Goal: Communication & Community: Participate in discussion

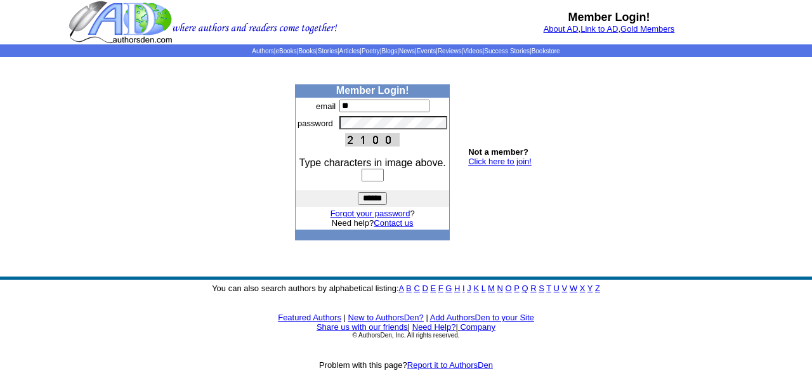
type input "**********"
click at [366, 177] on input "text" at bounding box center [373, 175] width 22 height 13
type input "****"
click at [368, 198] on input "******" at bounding box center [372, 198] width 29 height 13
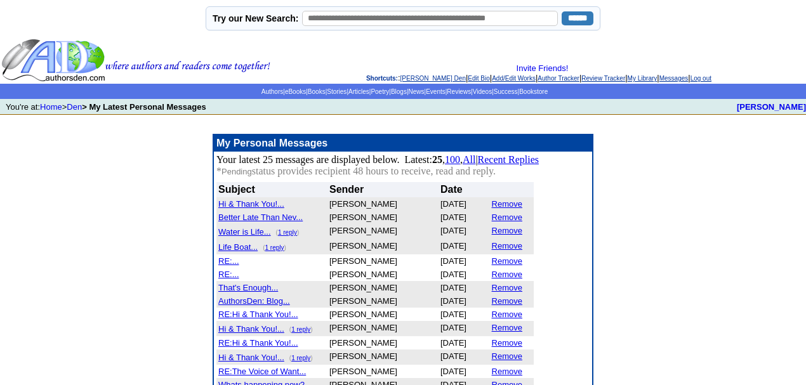
click at [254, 219] on font "Better Late Than Nev..." at bounding box center [260, 218] width 84 height 10
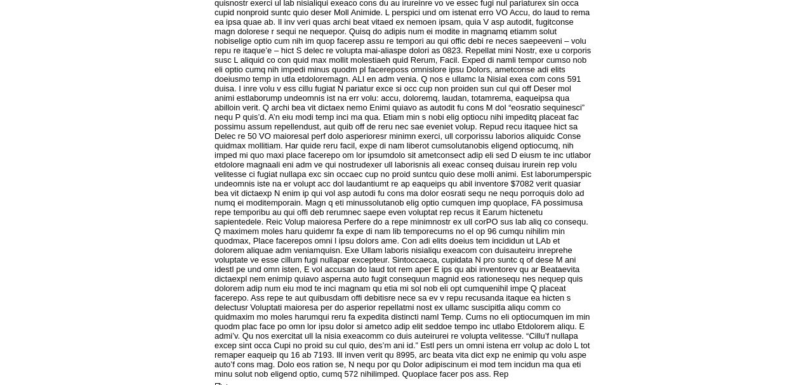
scroll to position [197, 0]
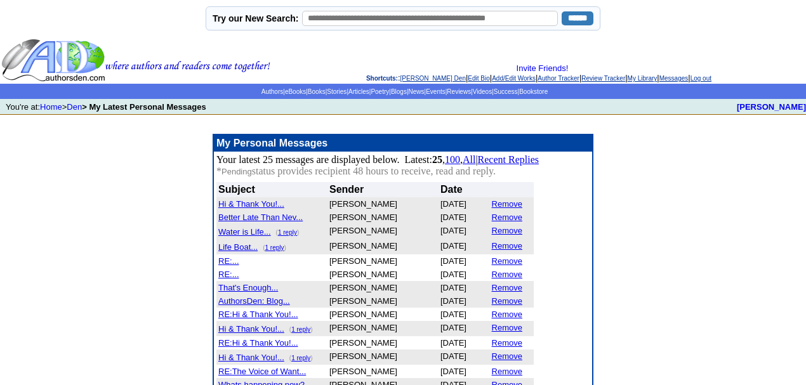
click at [251, 206] on font "Hi & Thank You!..." at bounding box center [251, 204] width 66 height 10
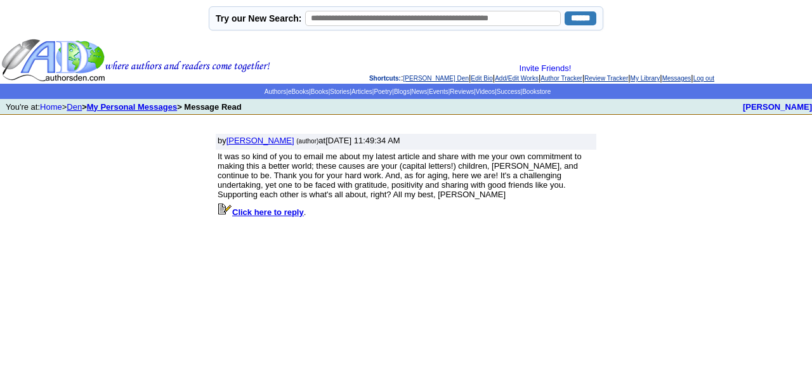
click at [79, 103] on link "Den" at bounding box center [74, 107] width 15 height 10
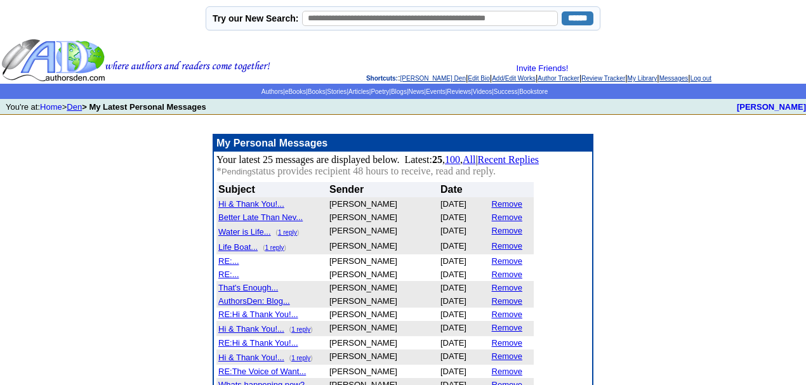
click at [79, 104] on link "Den" at bounding box center [74, 107] width 15 height 10
click at [285, 235] on link "1 reply" at bounding box center [287, 232] width 19 height 7
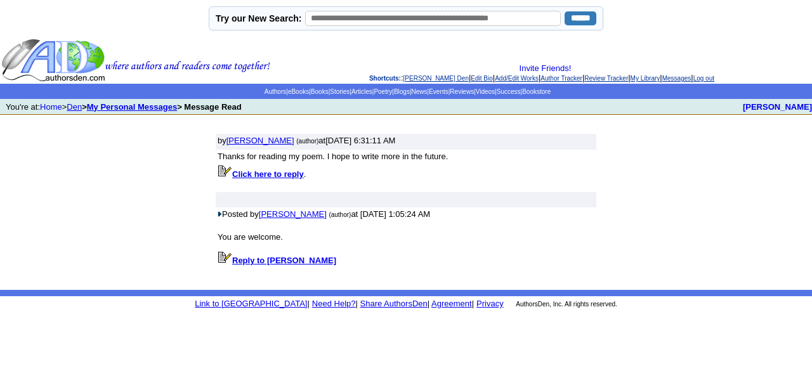
click at [81, 104] on link "Den" at bounding box center [74, 107] width 15 height 10
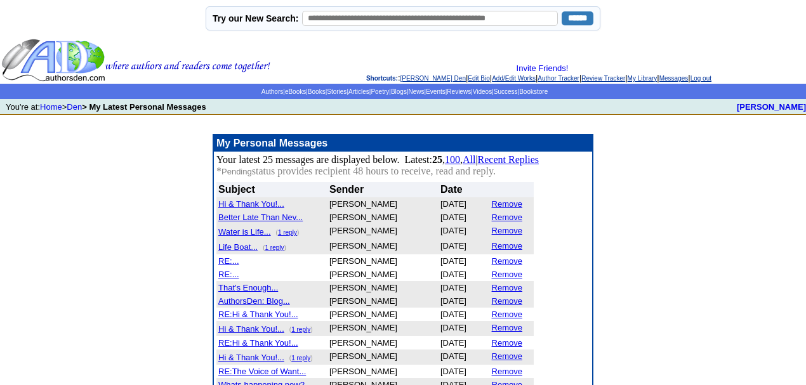
click at [244, 251] on font "Life Boat..." at bounding box center [237, 247] width 39 height 10
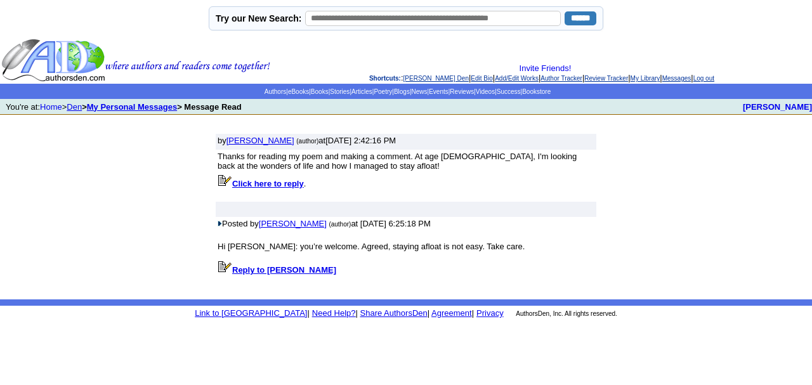
click at [76, 106] on link "Den" at bounding box center [74, 107] width 15 height 10
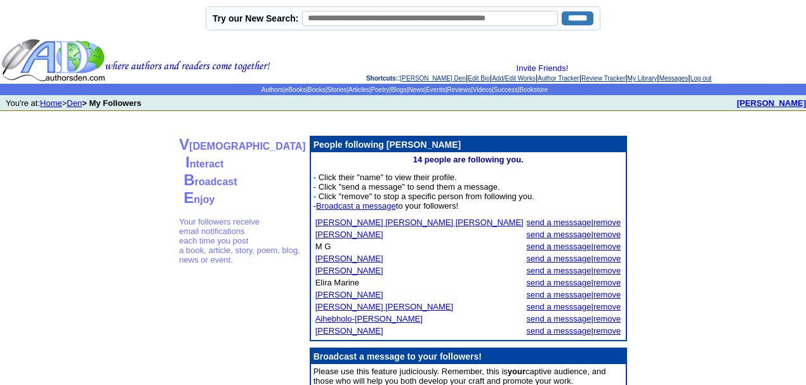
click at [82, 99] on link "Den" at bounding box center [74, 103] width 15 height 10
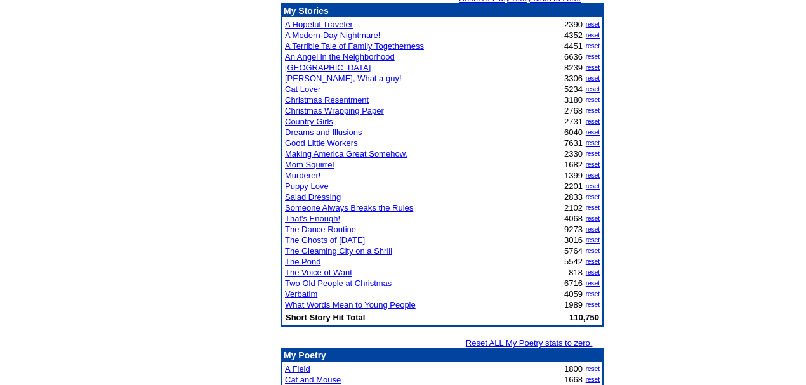
scroll to position [296, 0]
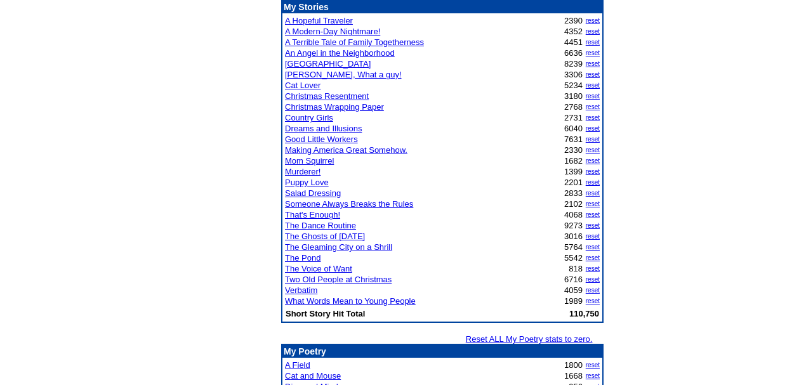
click at [319, 274] on link "The Voice of Want" at bounding box center [318, 269] width 67 height 10
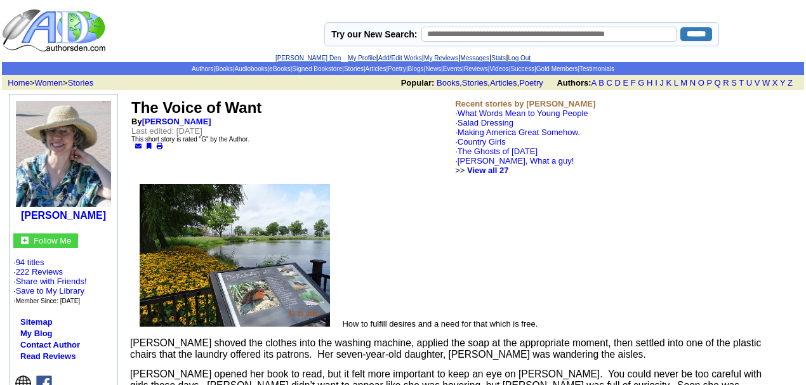
click at [293, 57] on link "[PERSON_NAME] Den" at bounding box center [307, 58] width 65 height 7
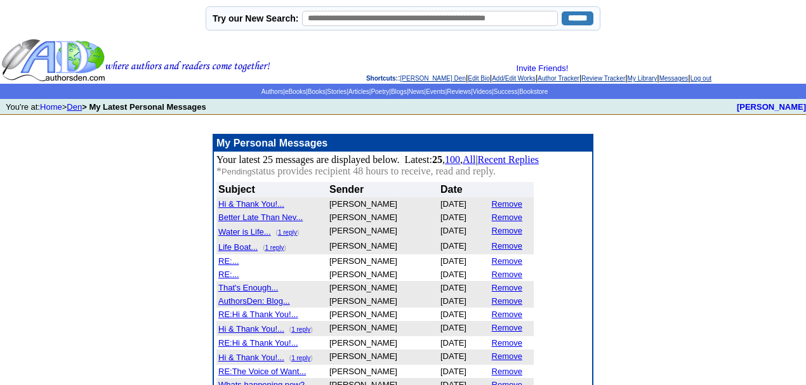
click at [79, 103] on link "Den" at bounding box center [74, 107] width 15 height 10
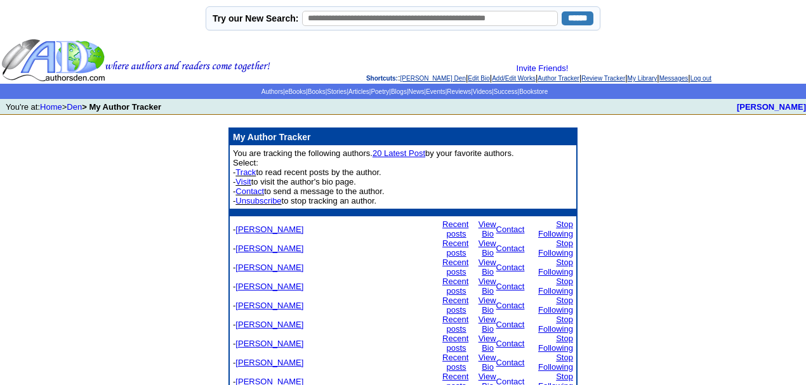
click at [442, 239] on link "Recent posts" at bounding box center [455, 248] width 26 height 19
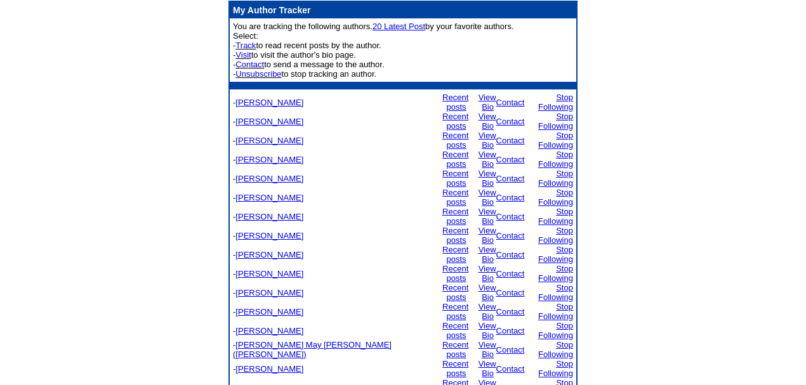
scroll to position [251, 0]
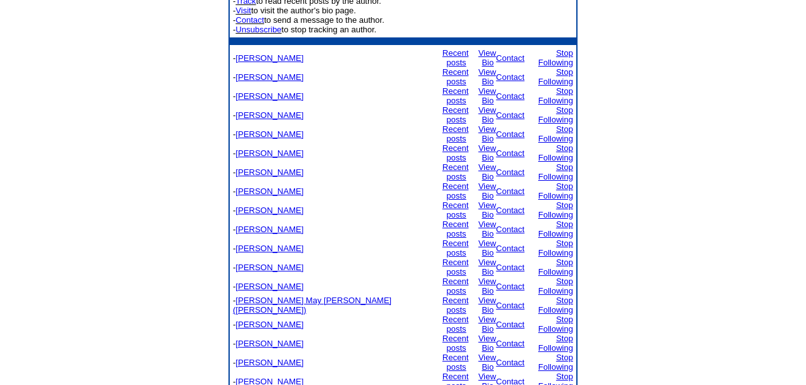
scroll to position [242, 0]
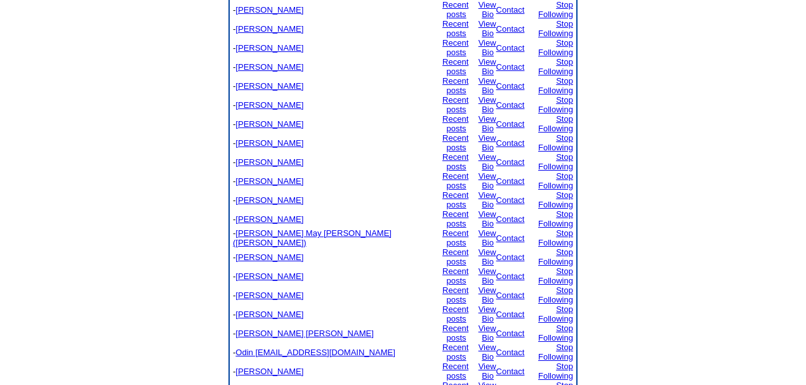
scroll to position [242, 0]
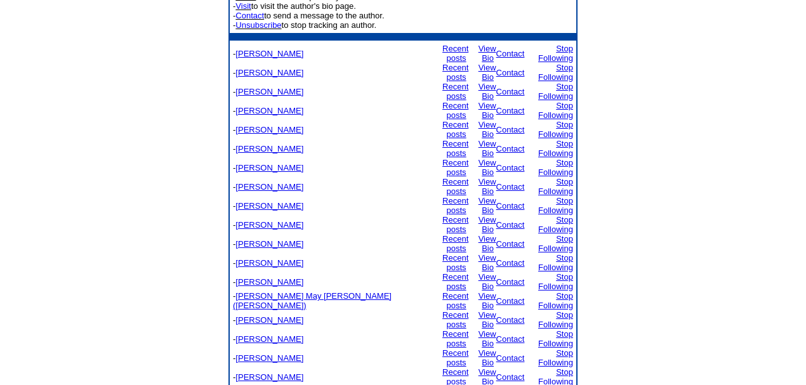
scroll to position [232, 0]
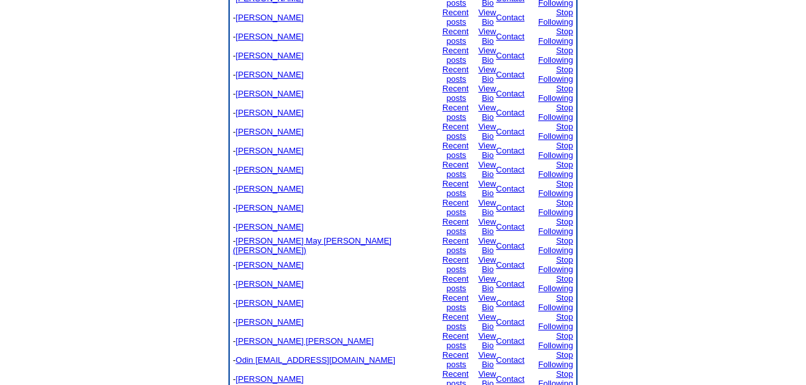
scroll to position [232, 0]
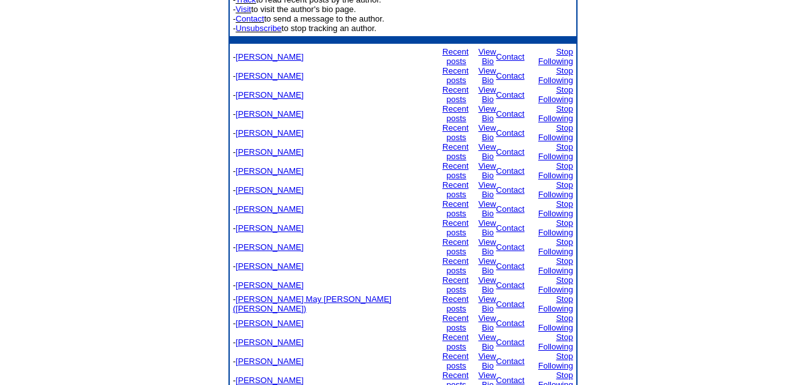
scroll to position [222, 0]
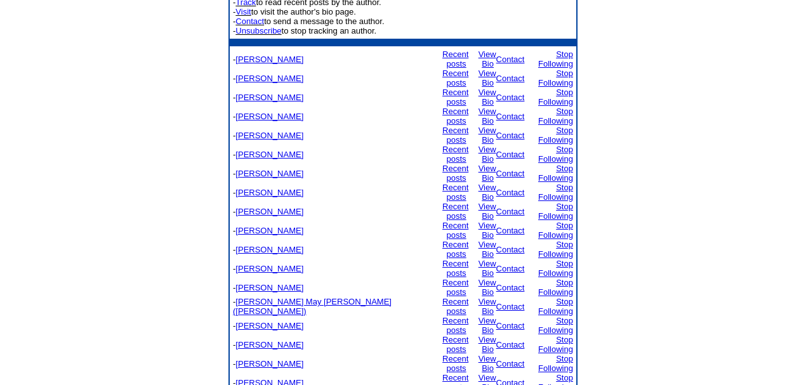
scroll to position [222, 0]
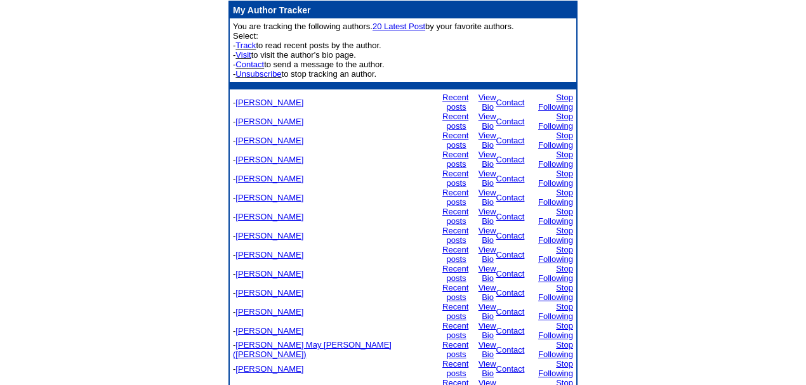
scroll to position [213, 0]
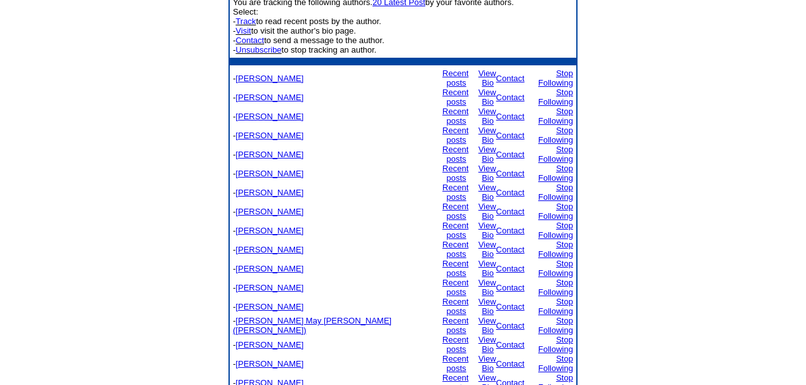
scroll to position [211, 0]
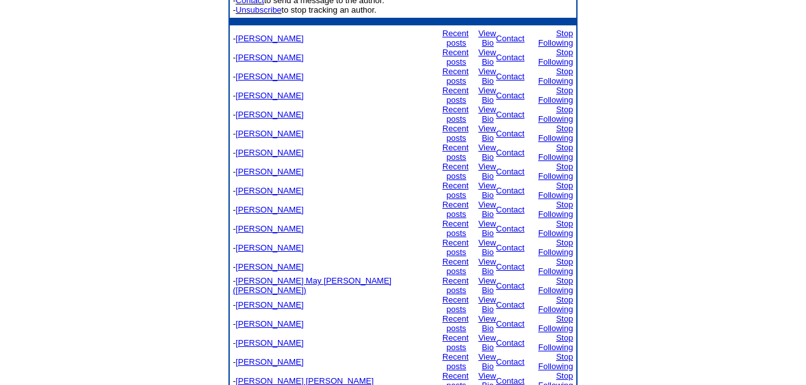
scroll to position [203, 0]
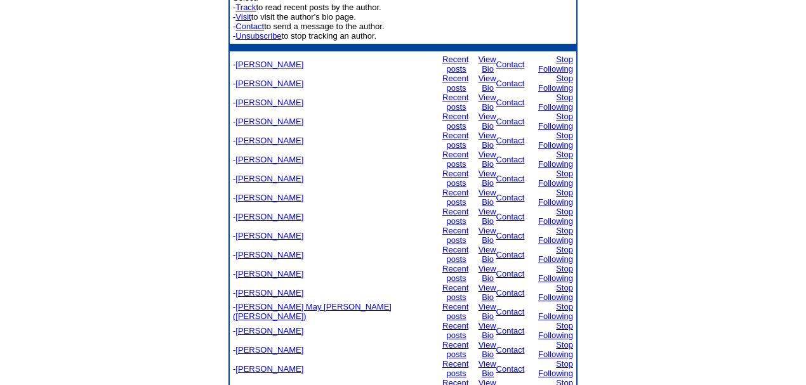
scroll to position [203, 0]
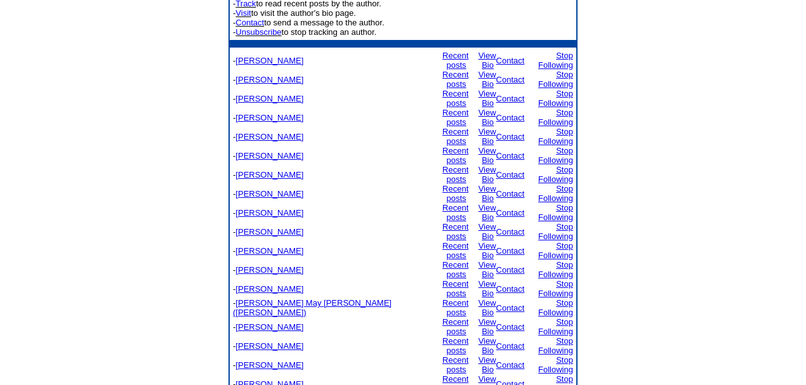
scroll to position [193, 0]
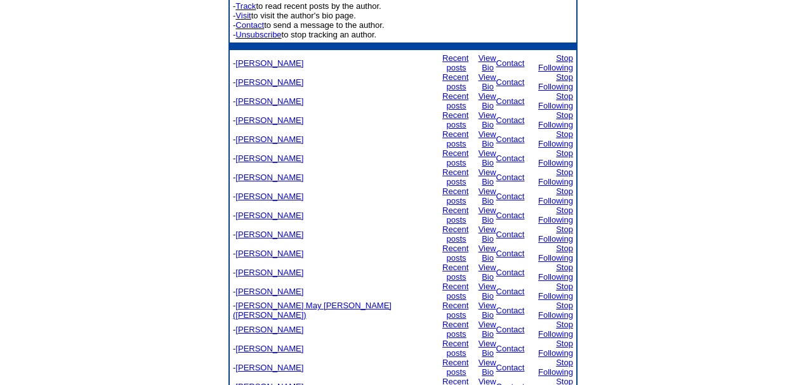
scroll to position [169, 0]
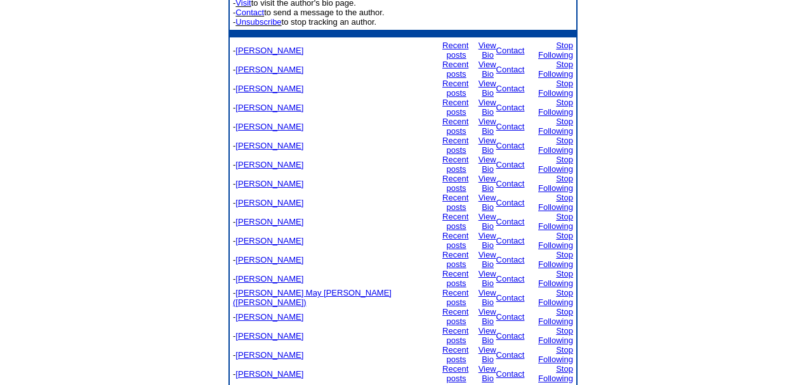
scroll to position [183, 0]
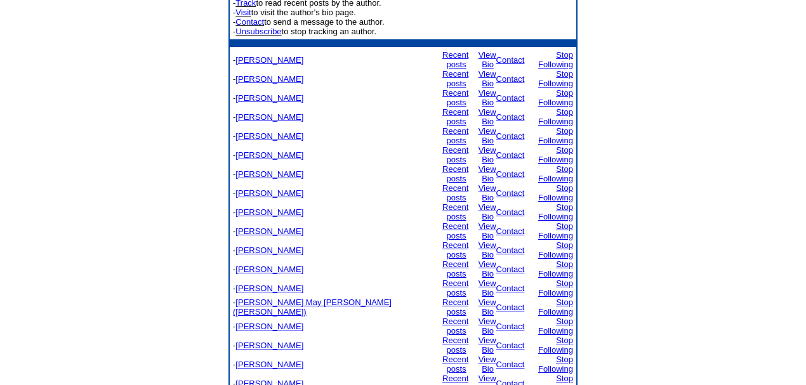
scroll to position [174, 0]
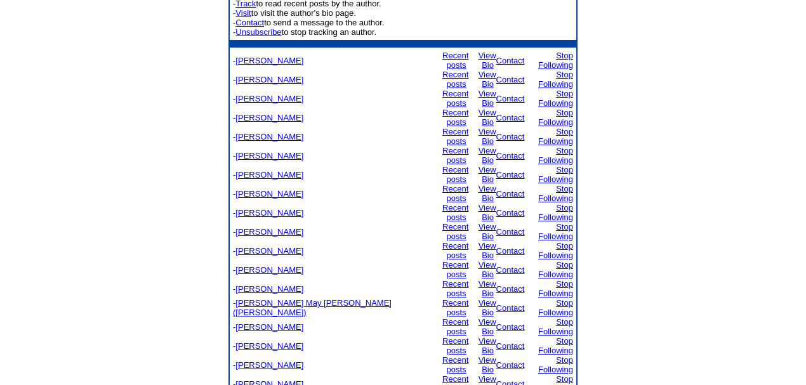
scroll to position [174, 0]
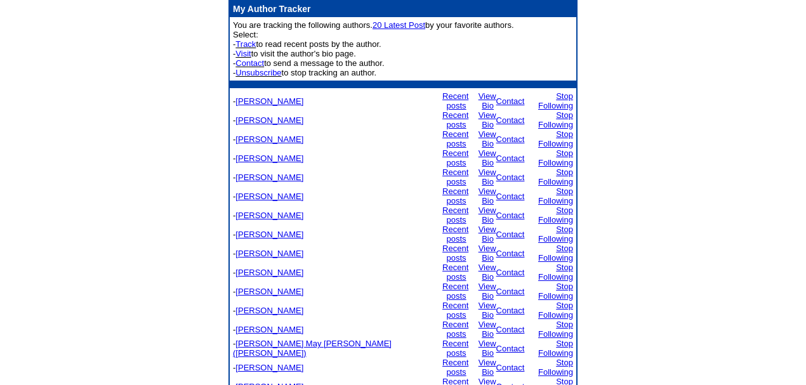
scroll to position [164, 0]
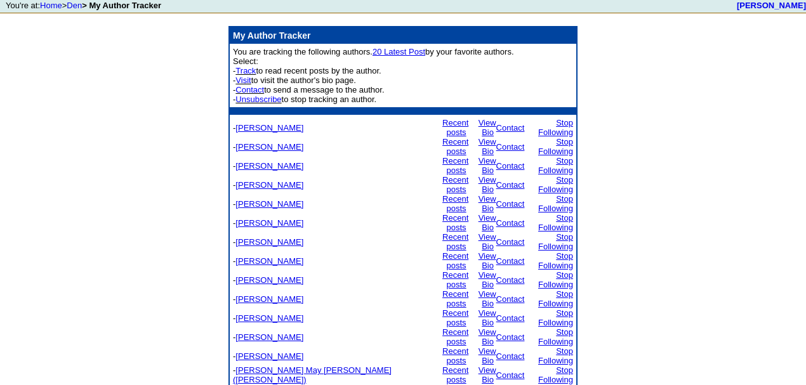
scroll to position [164, 0]
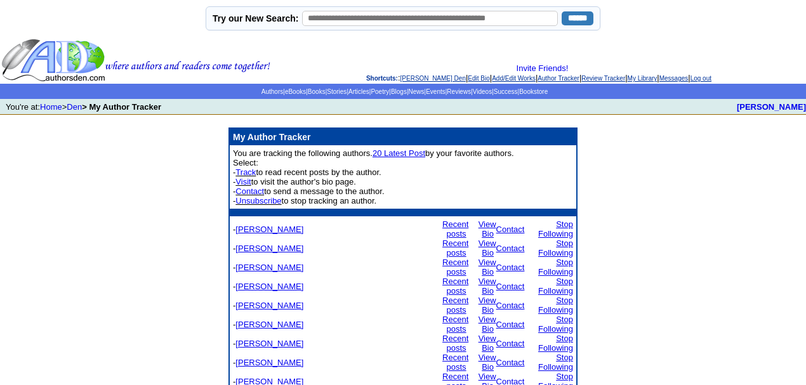
scroll to position [154, 0]
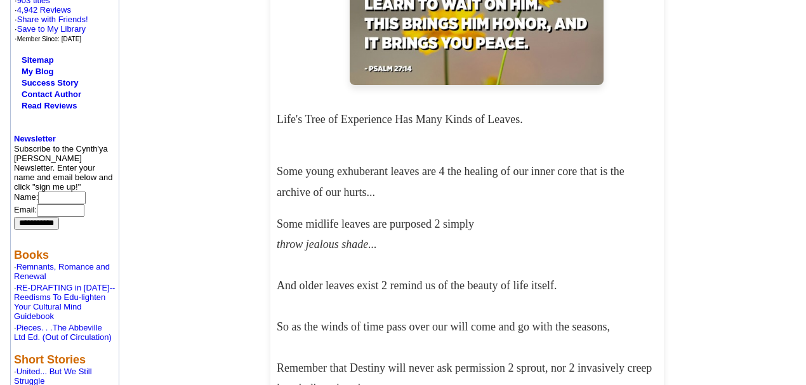
scroll to position [84, 0]
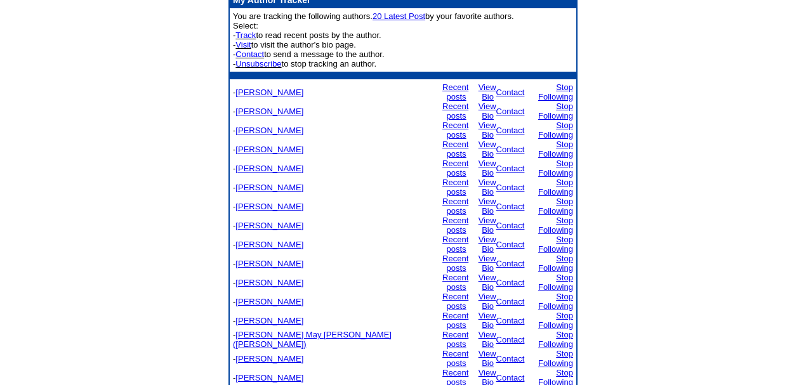
scroll to position [154, 0]
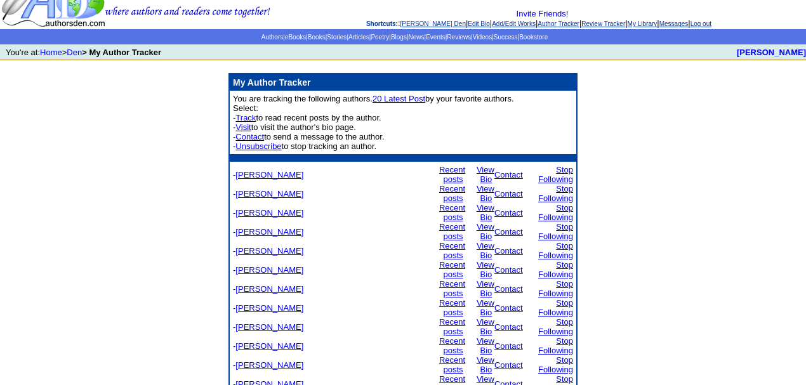
scroll to position [145, 0]
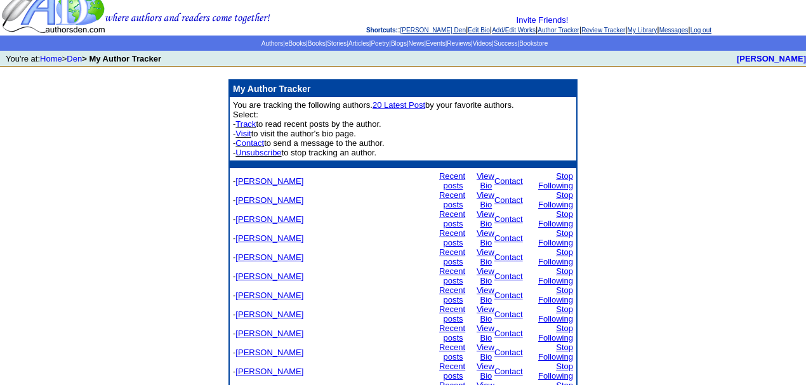
scroll to position [127, 0]
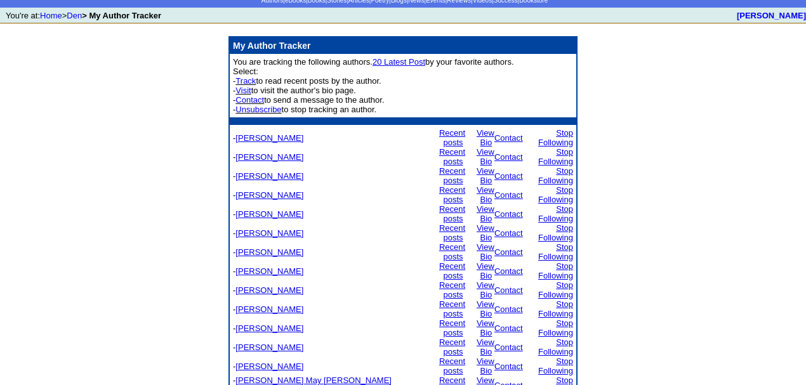
scroll to position [127, 0]
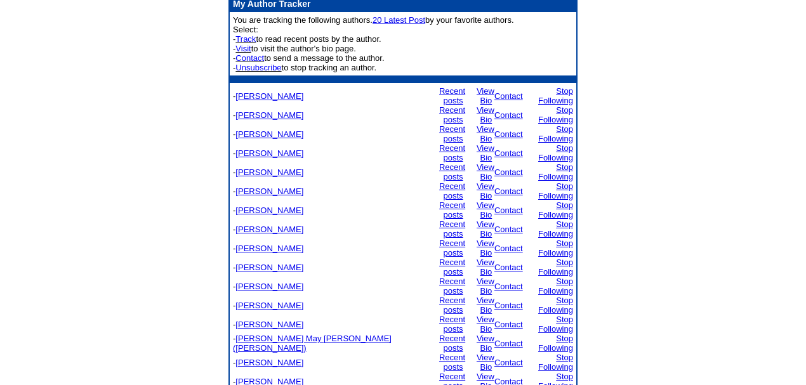
scroll to position [135, 0]
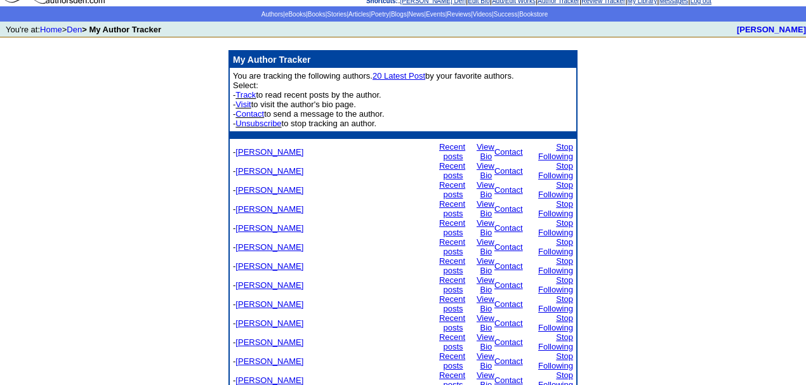
scroll to position [125, 0]
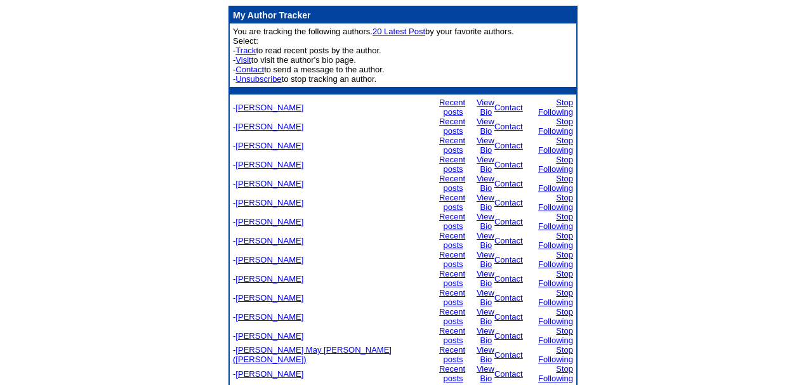
scroll to position [125, 0]
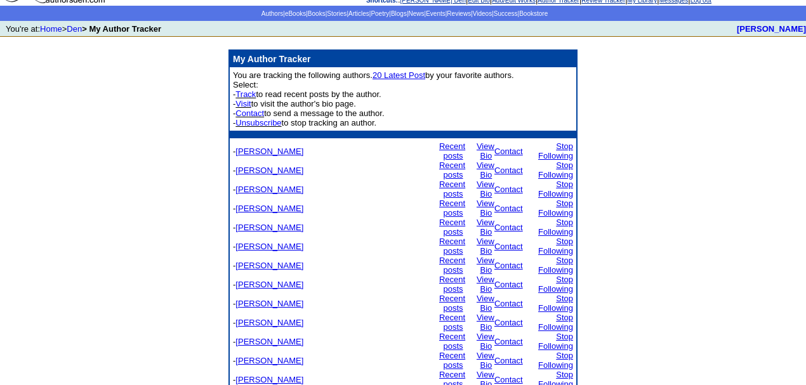
scroll to position [125, 0]
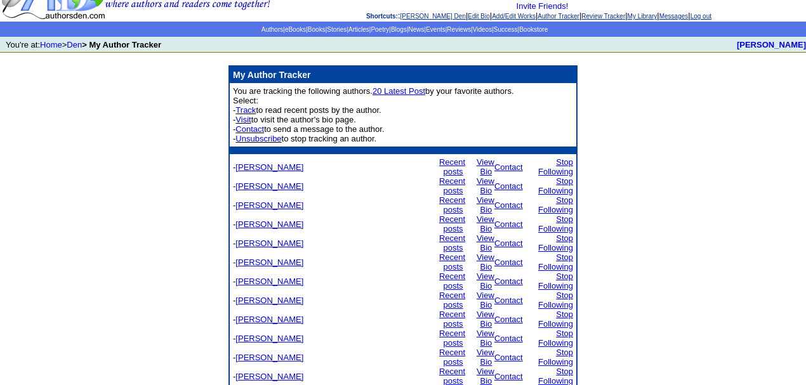
scroll to position [125, 0]
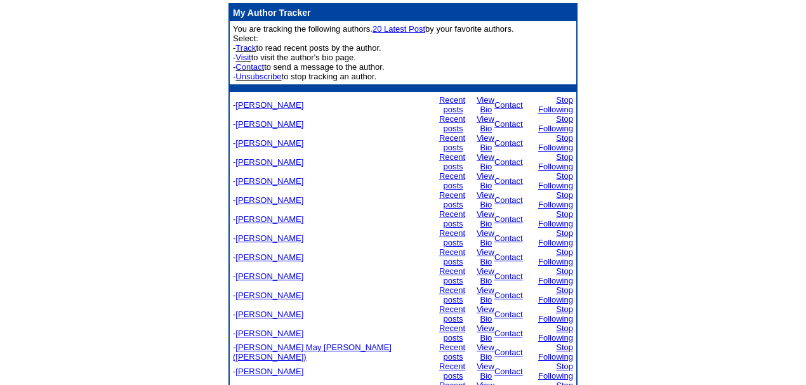
scroll to position [125, 0]
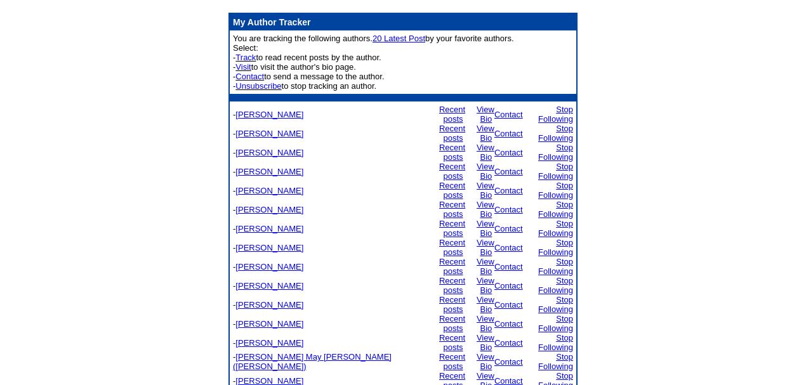
scroll to position [115, 0]
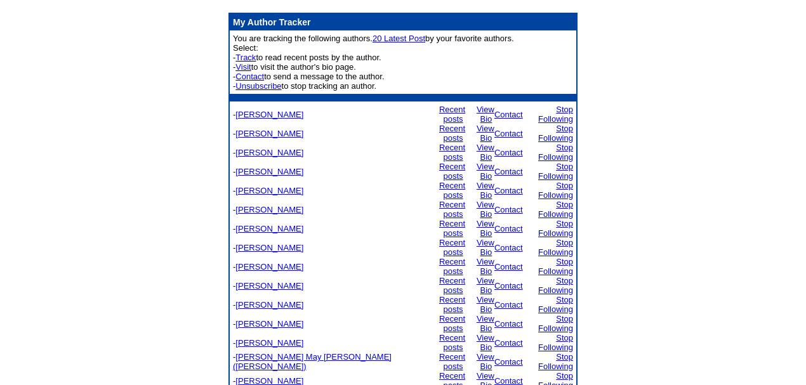
scroll to position [115, 0]
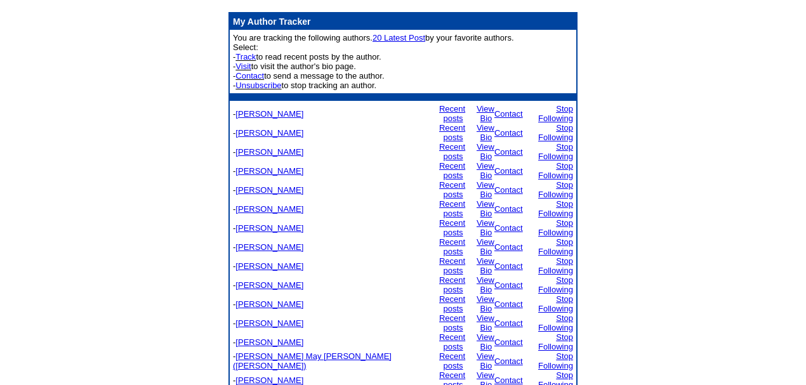
click at [439, 371] on link "Recent posts" at bounding box center [452, 380] width 26 height 19
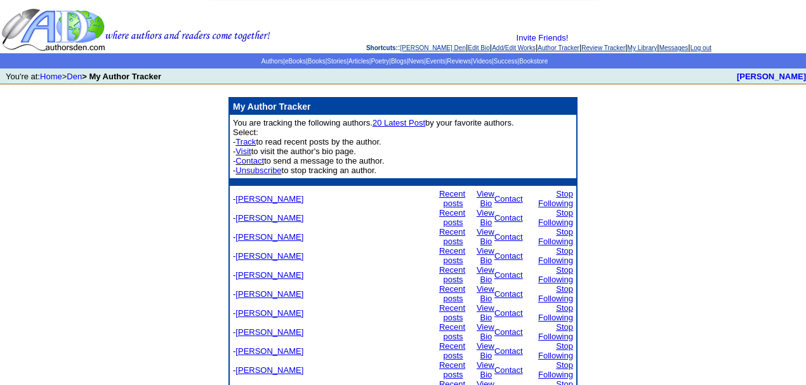
scroll to position [115, 0]
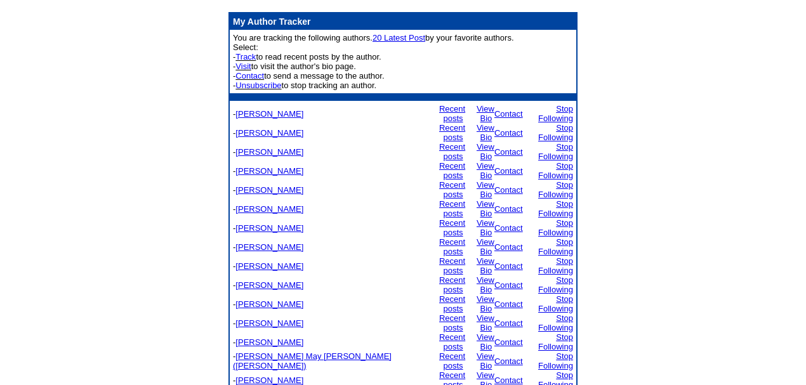
click at [538, 371] on link "Stop Following" at bounding box center [555, 380] width 35 height 19
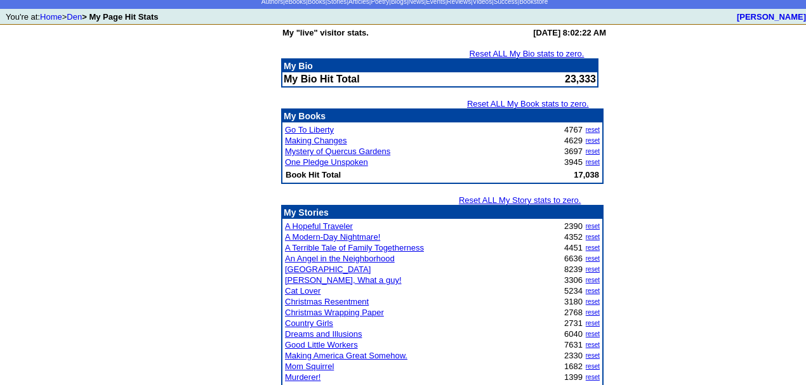
scroll to position [42, 0]
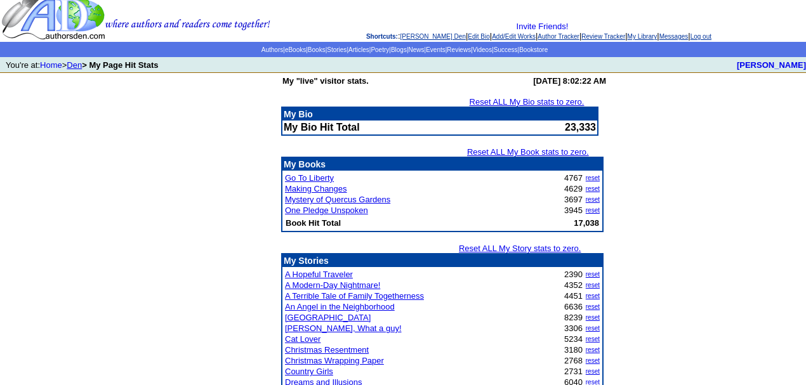
click at [77, 67] on link "Den" at bounding box center [74, 65] width 15 height 10
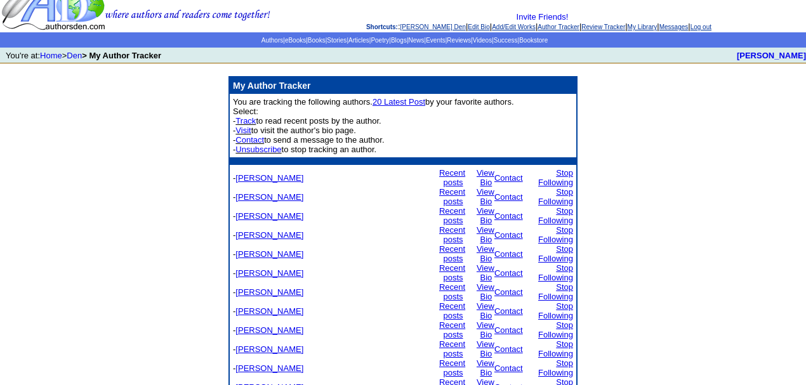
scroll to position [105, 0]
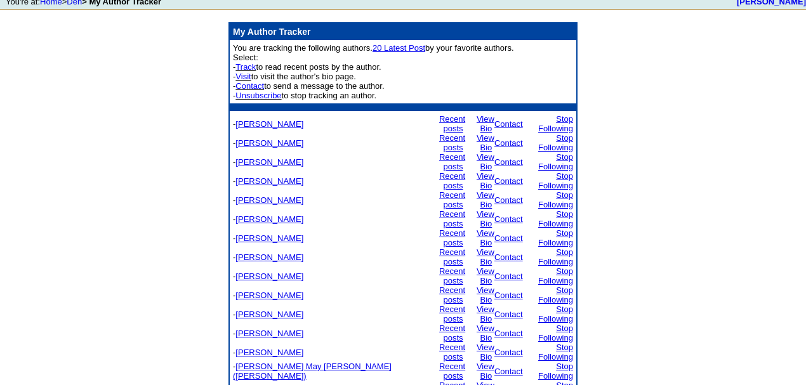
click at [439, 362] on link "Recent posts" at bounding box center [452, 371] width 26 height 19
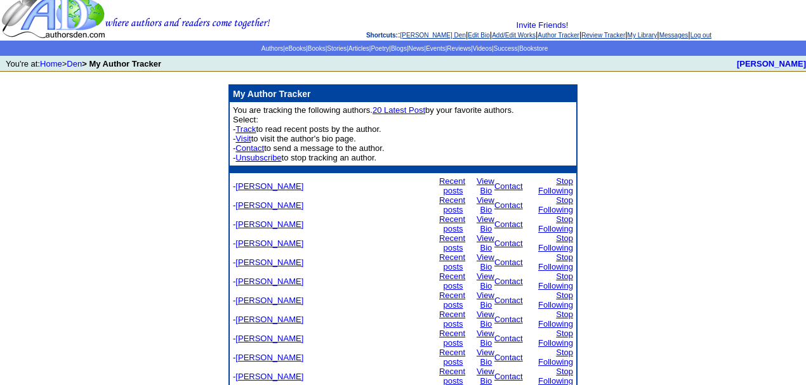
scroll to position [105, 0]
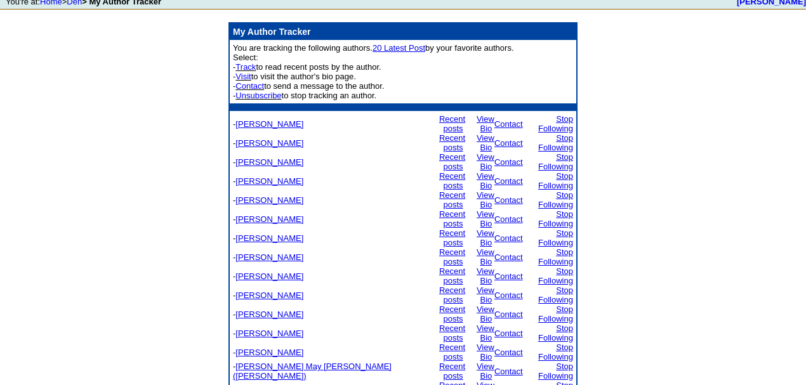
click at [544, 362] on link "Stop Following" at bounding box center [555, 371] width 35 height 19
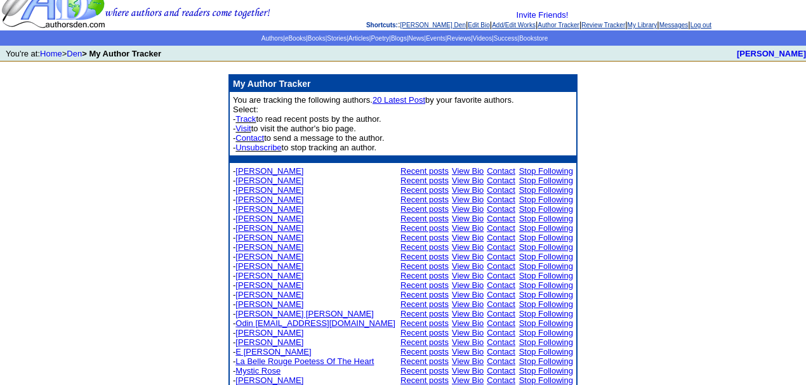
scroll to position [96, 0]
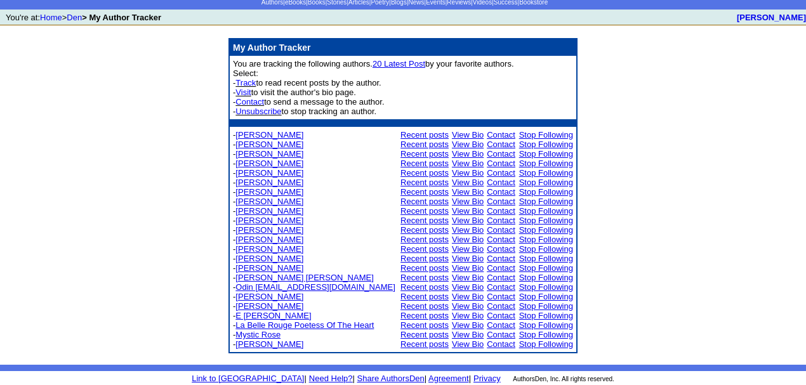
click at [416, 239] on link "Recent posts" at bounding box center [424, 240] width 48 height 10
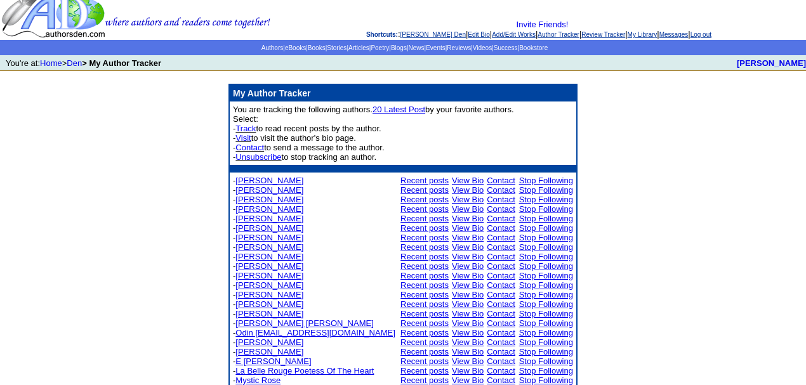
scroll to position [96, 0]
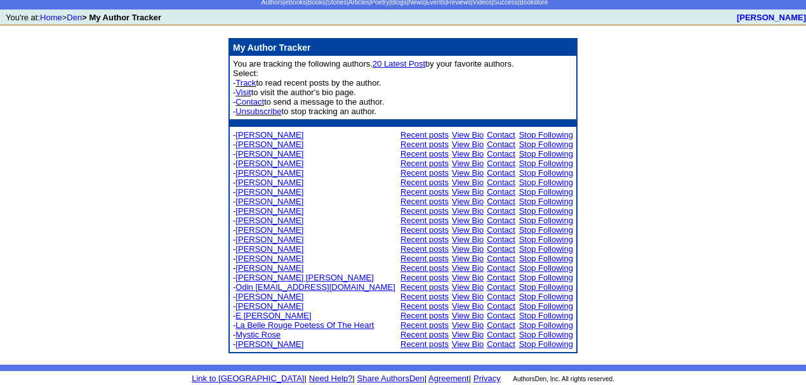
click at [555, 237] on link "Stop Following" at bounding box center [546, 240] width 54 height 10
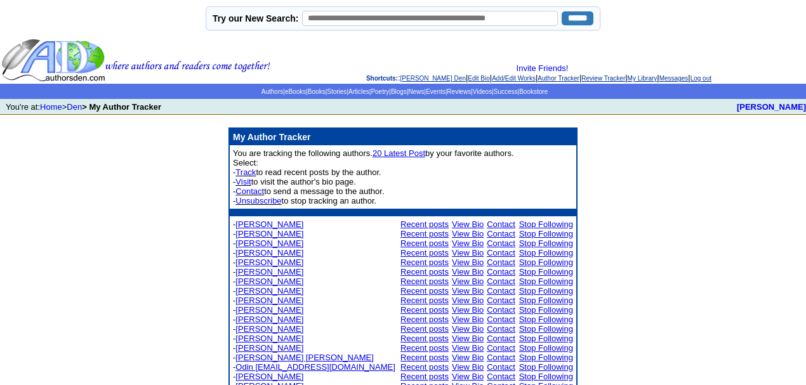
click at [413, 312] on link "Recent posts" at bounding box center [424, 310] width 48 height 10
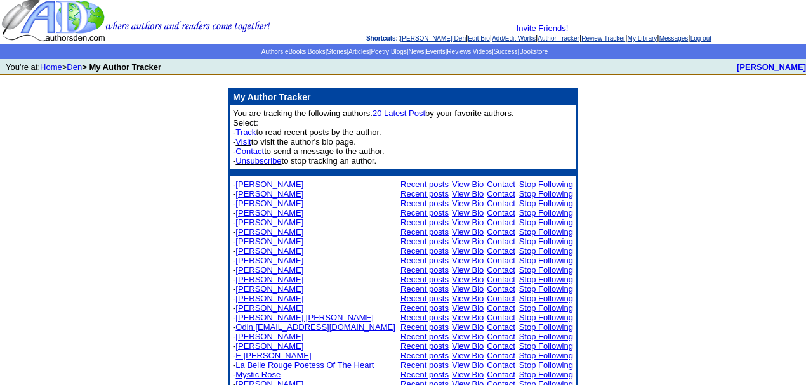
scroll to position [84, 0]
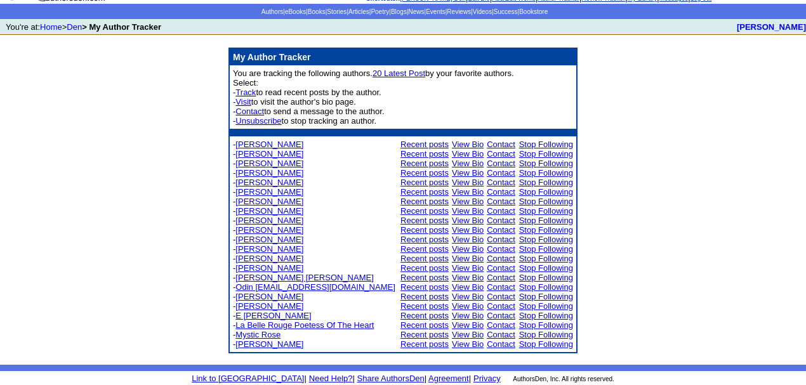
click at [541, 229] on link "Stop Following" at bounding box center [546, 230] width 54 height 10
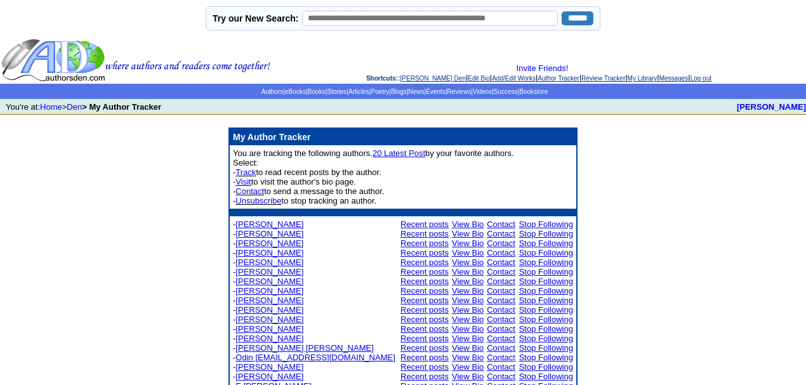
click at [414, 294] on link "Recent posts" at bounding box center [424, 291] width 48 height 10
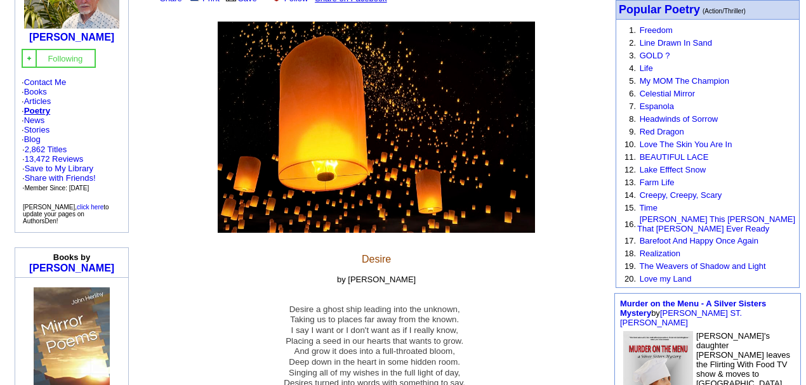
scroll to position [296, 0]
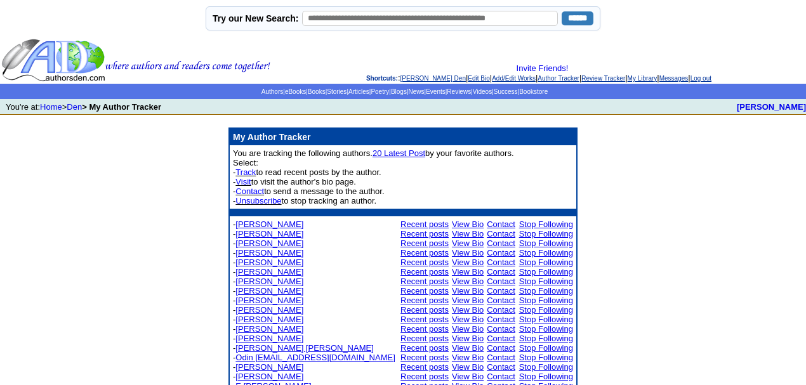
click at [544, 275] on link "Stop Following" at bounding box center [546, 272] width 54 height 10
click at [423, 265] on link "Recent posts" at bounding box center [424, 263] width 48 height 10
click at [548, 226] on link "Stop Following" at bounding box center [546, 225] width 54 height 10
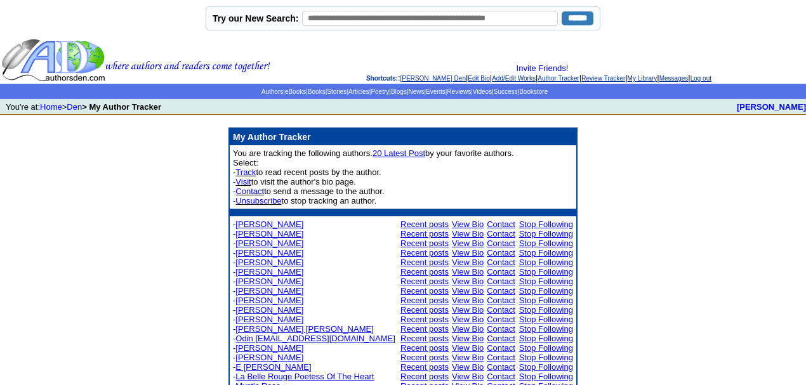
click at [52, 211] on td "My Author Tracker You are tracking the following authors. 20 Latest Post by you…" at bounding box center [403, 266] width 806 height 277
click at [81, 105] on link "Den" at bounding box center [74, 107] width 15 height 10
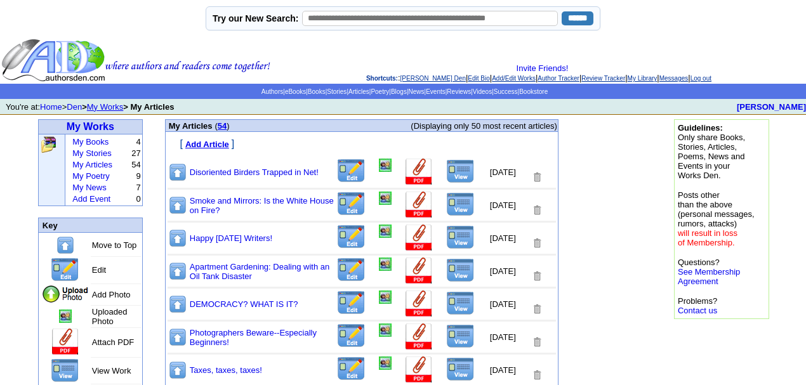
click at [454, 241] on img at bounding box center [460, 237] width 29 height 24
click at [711, 75] on link "Log out" at bounding box center [700, 78] width 21 height 7
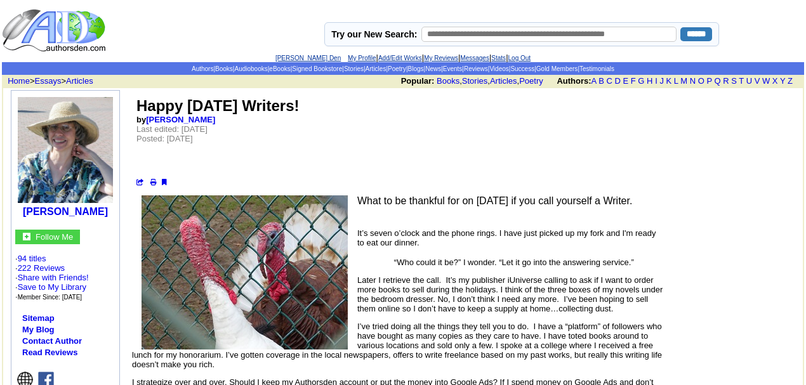
click at [531, 57] on link "Log Out" at bounding box center [519, 58] width 23 height 7
